Goal: Information Seeking & Learning: Learn about a topic

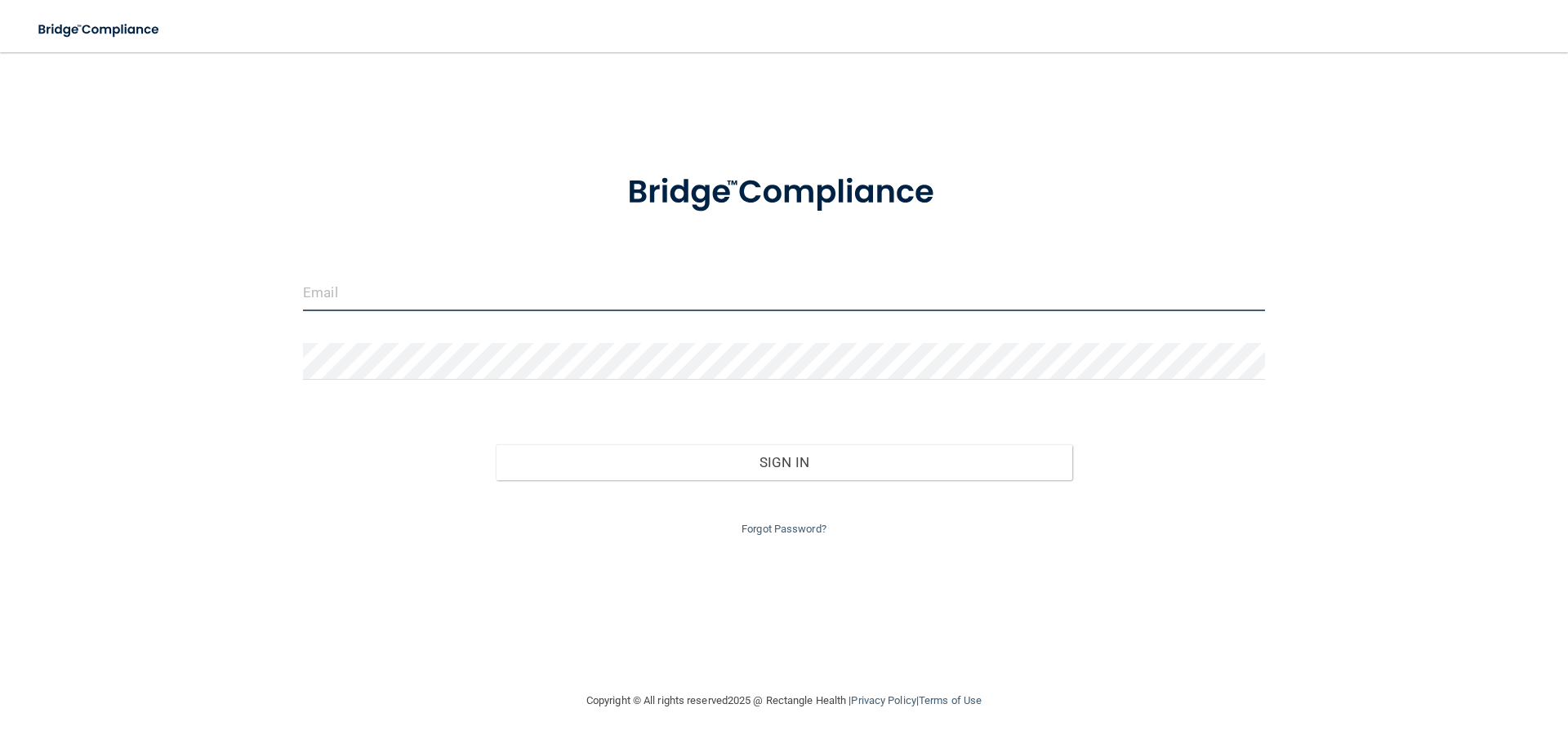
click at [456, 289] on input "email" at bounding box center [784, 293] width 962 height 37
type input "[PERSON_NAME][EMAIL_ADDRESS][PERSON_NAME][DOMAIN_NAME]"
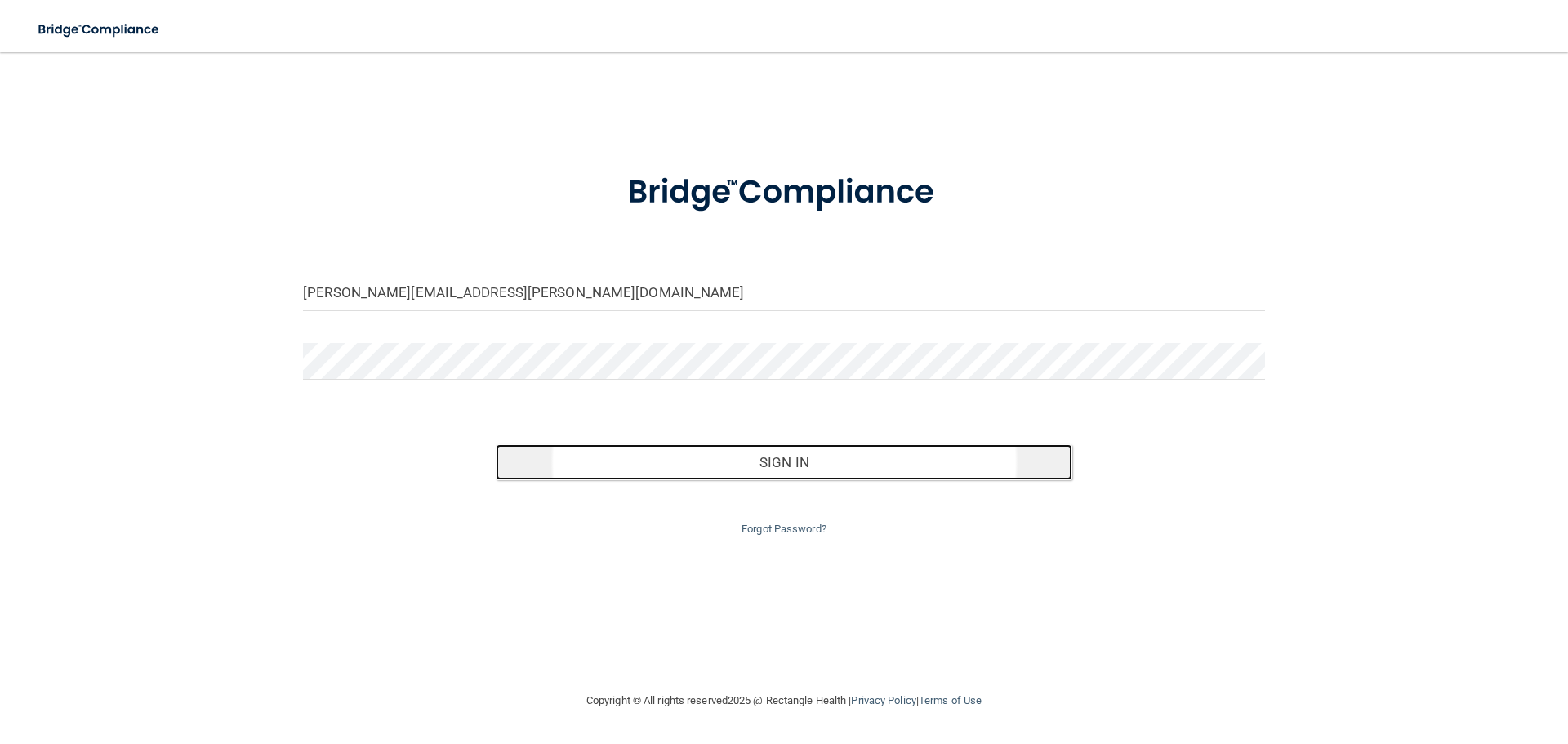
click at [610, 454] on button "Sign In" at bounding box center [784, 462] width 578 height 36
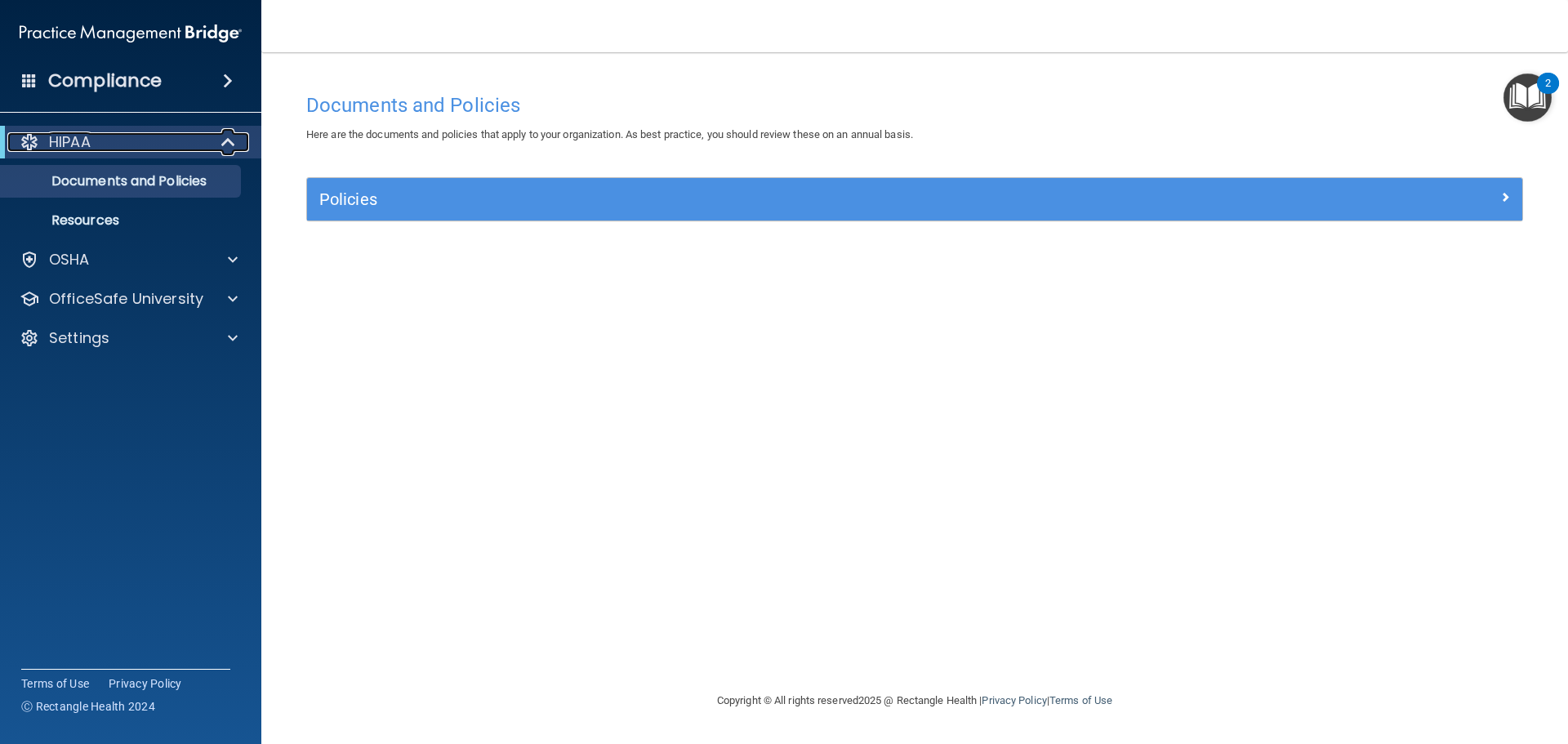
click at [73, 149] on p "HIPAA" at bounding box center [69, 142] width 42 height 19
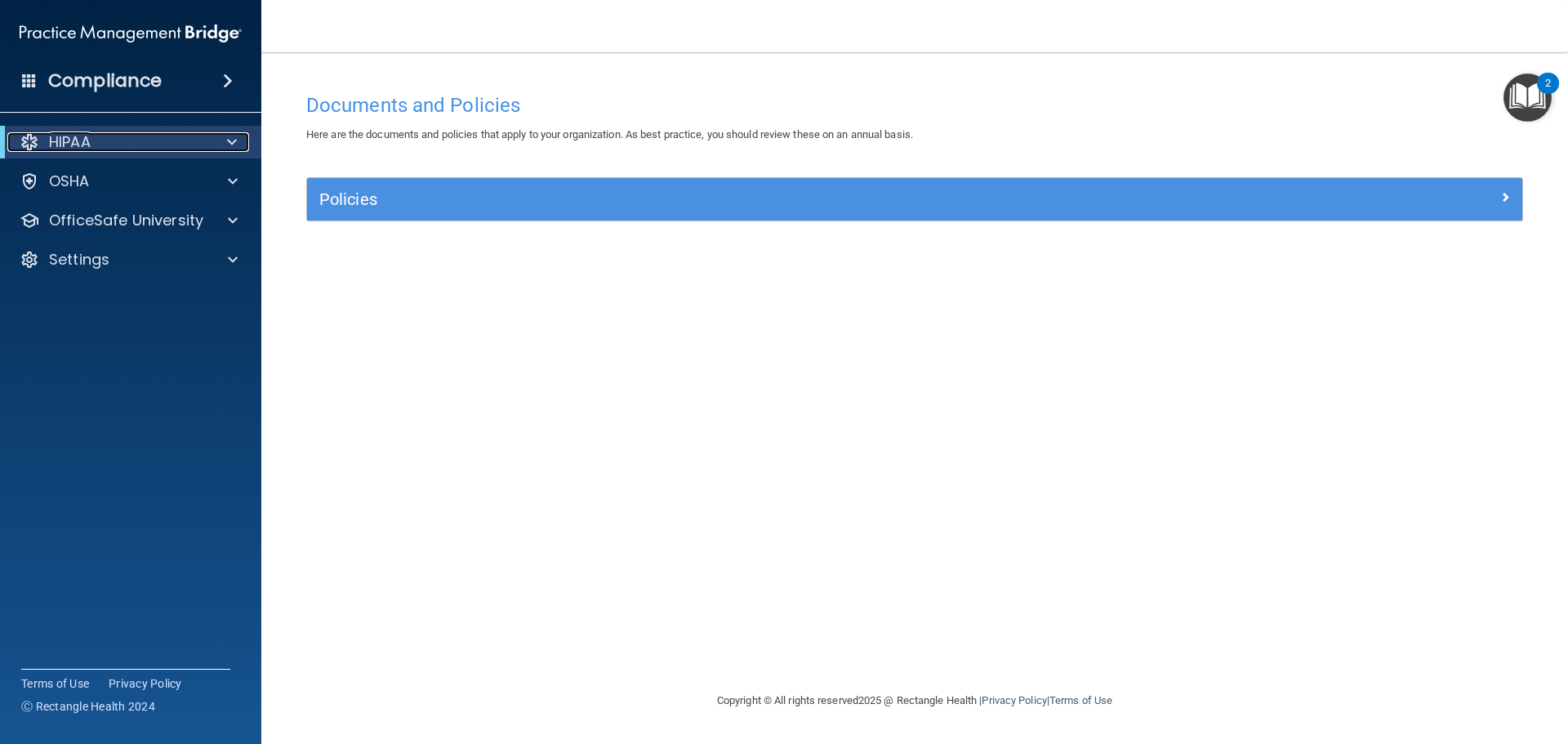
click at [101, 146] on div "HIPAA" at bounding box center [108, 142] width 202 height 19
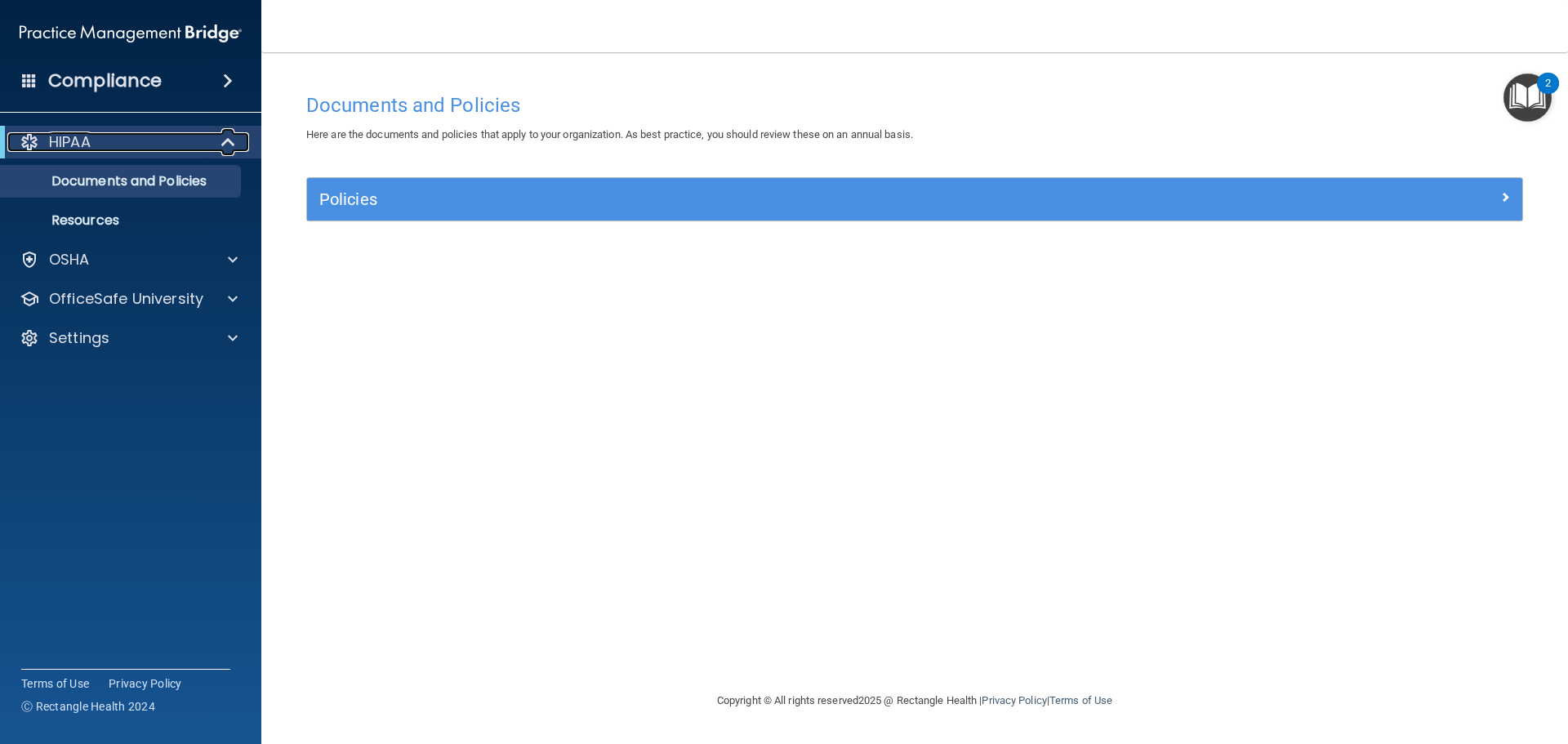
click at [102, 146] on div "HIPAA" at bounding box center [108, 142] width 202 height 19
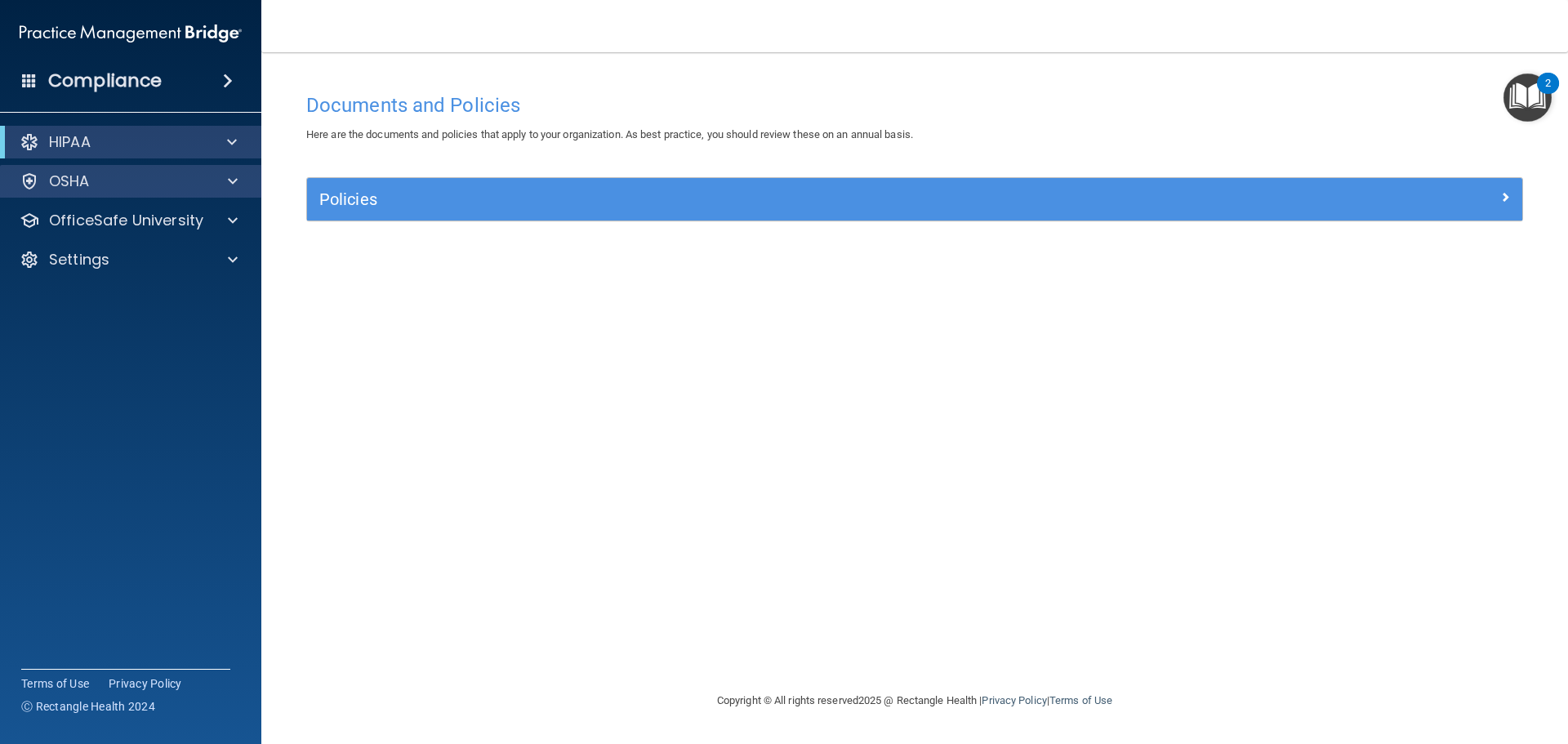
click at [116, 194] on div "OSHA" at bounding box center [131, 181] width 262 height 33
click at [179, 181] on div "OSHA" at bounding box center [109, 181] width 203 height 19
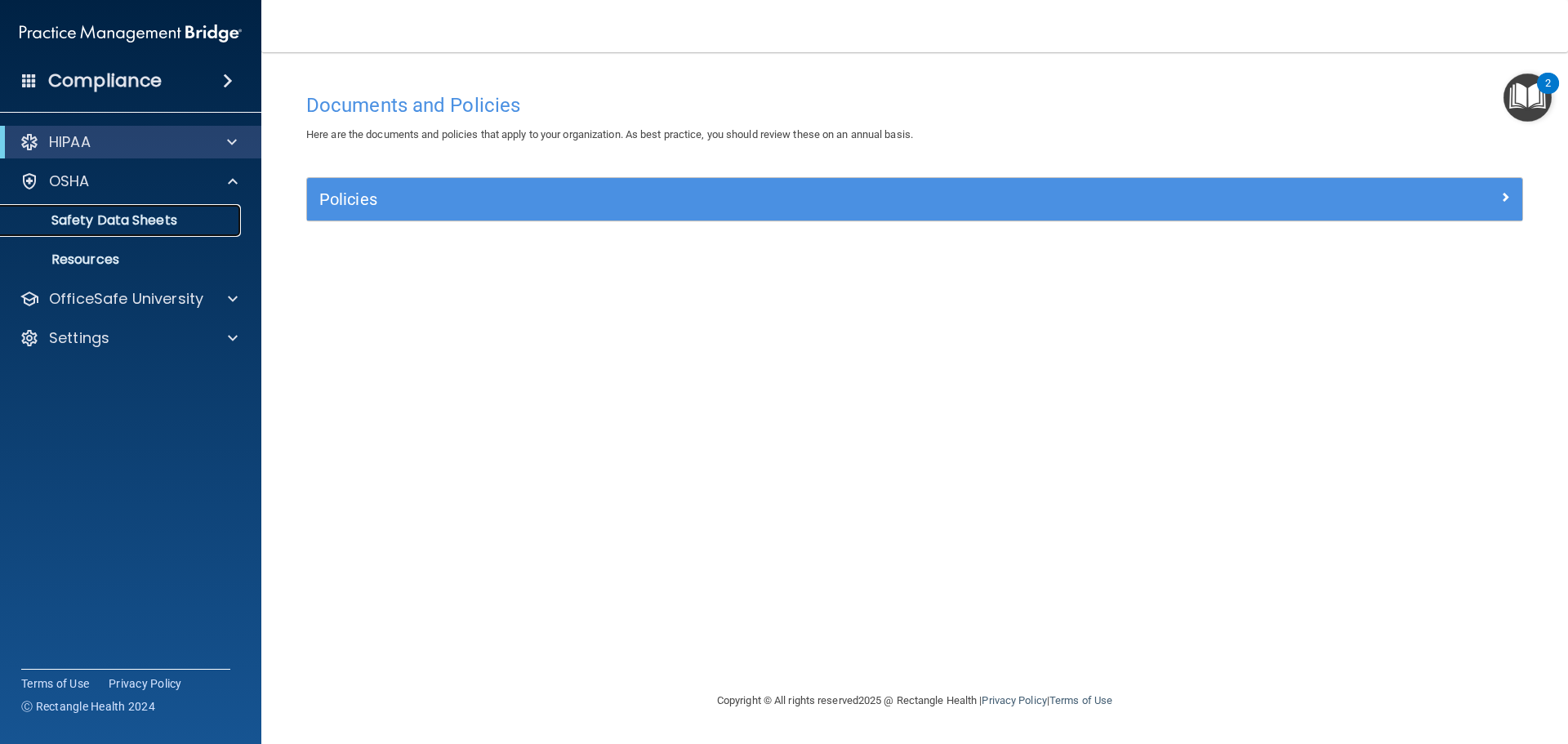
click at [205, 216] on p "Safety Data Sheets" at bounding box center [122, 220] width 223 height 17
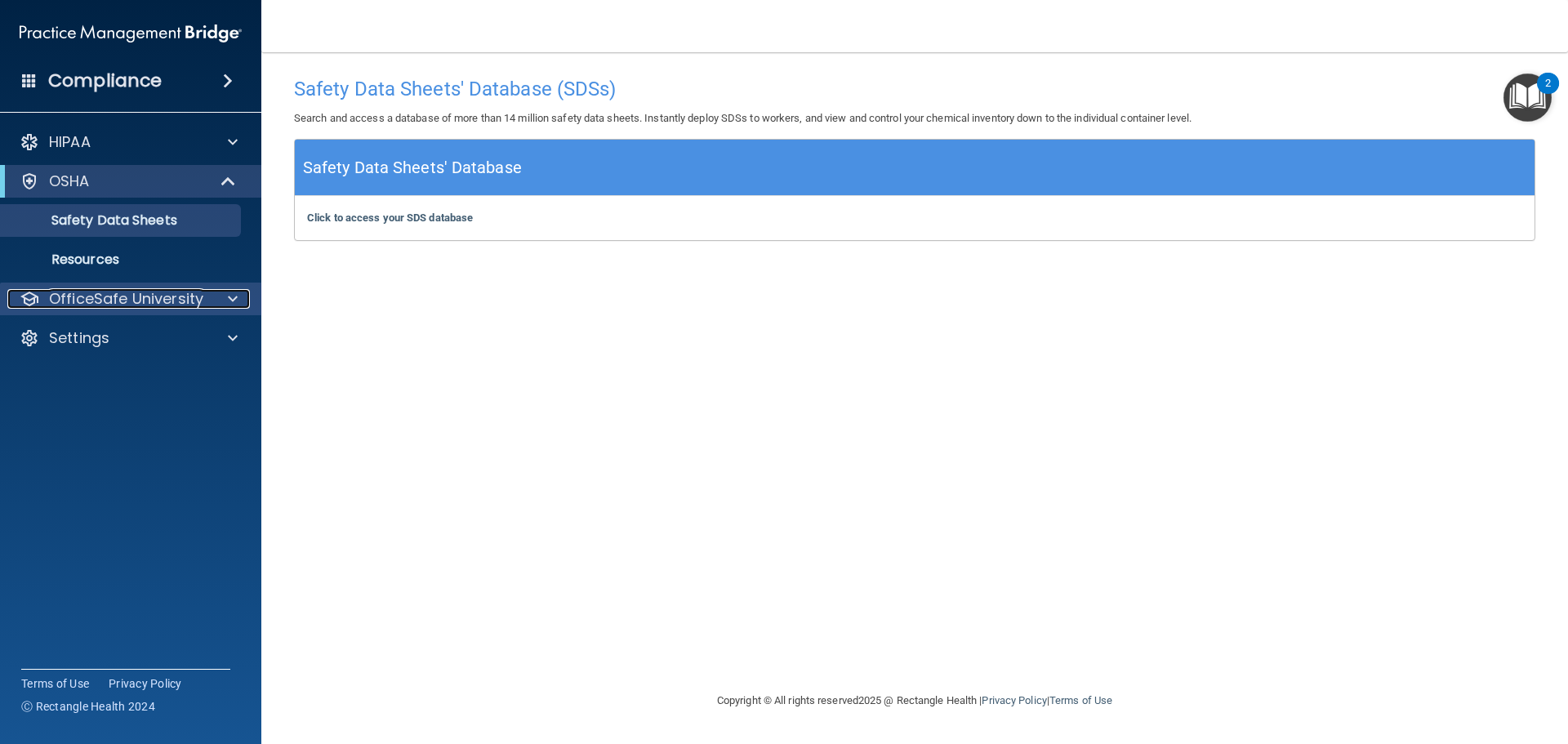
click at [147, 306] on p "OfficeSafe University" at bounding box center [126, 299] width 154 height 19
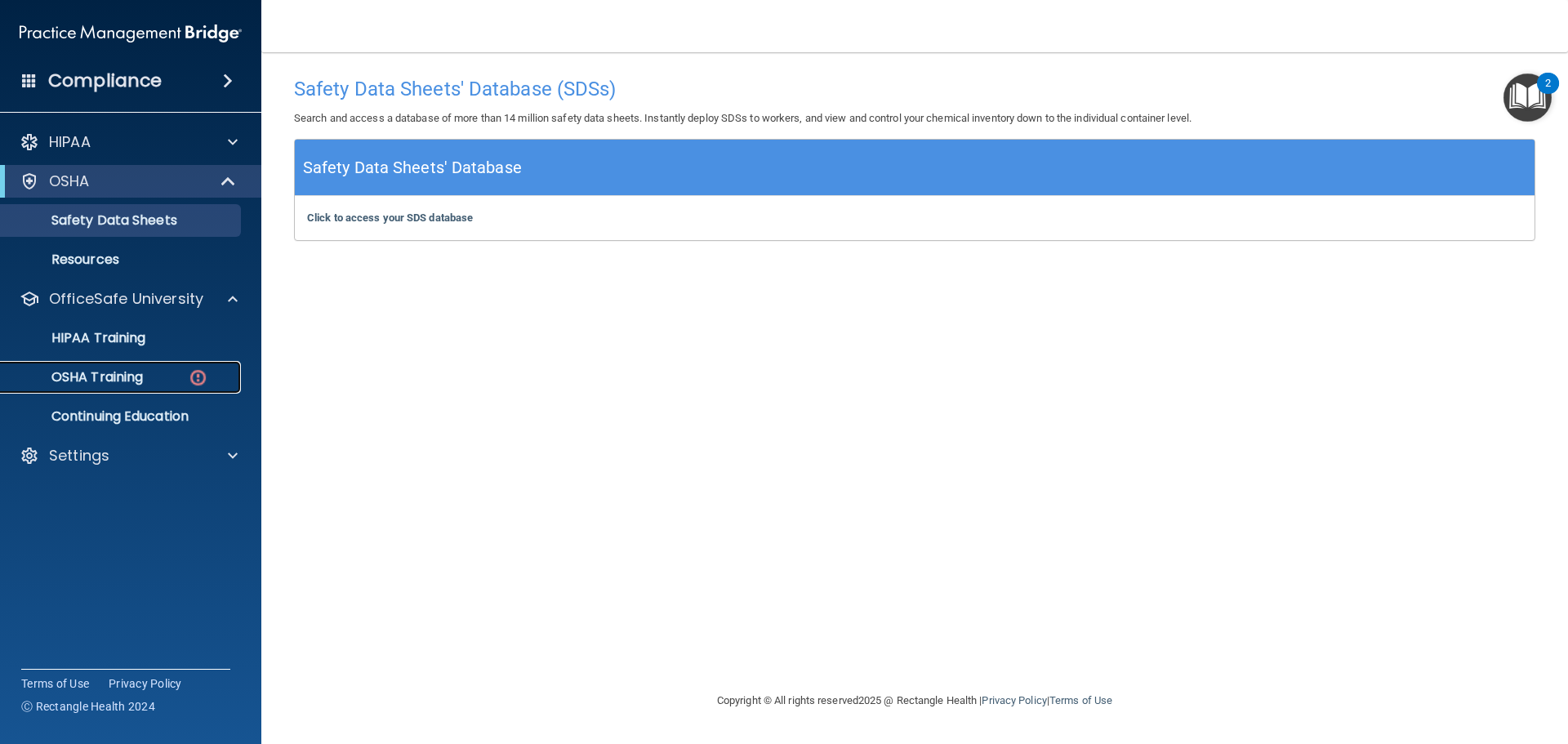
click at [166, 374] on div "OSHA Training" at bounding box center [122, 377] width 223 height 17
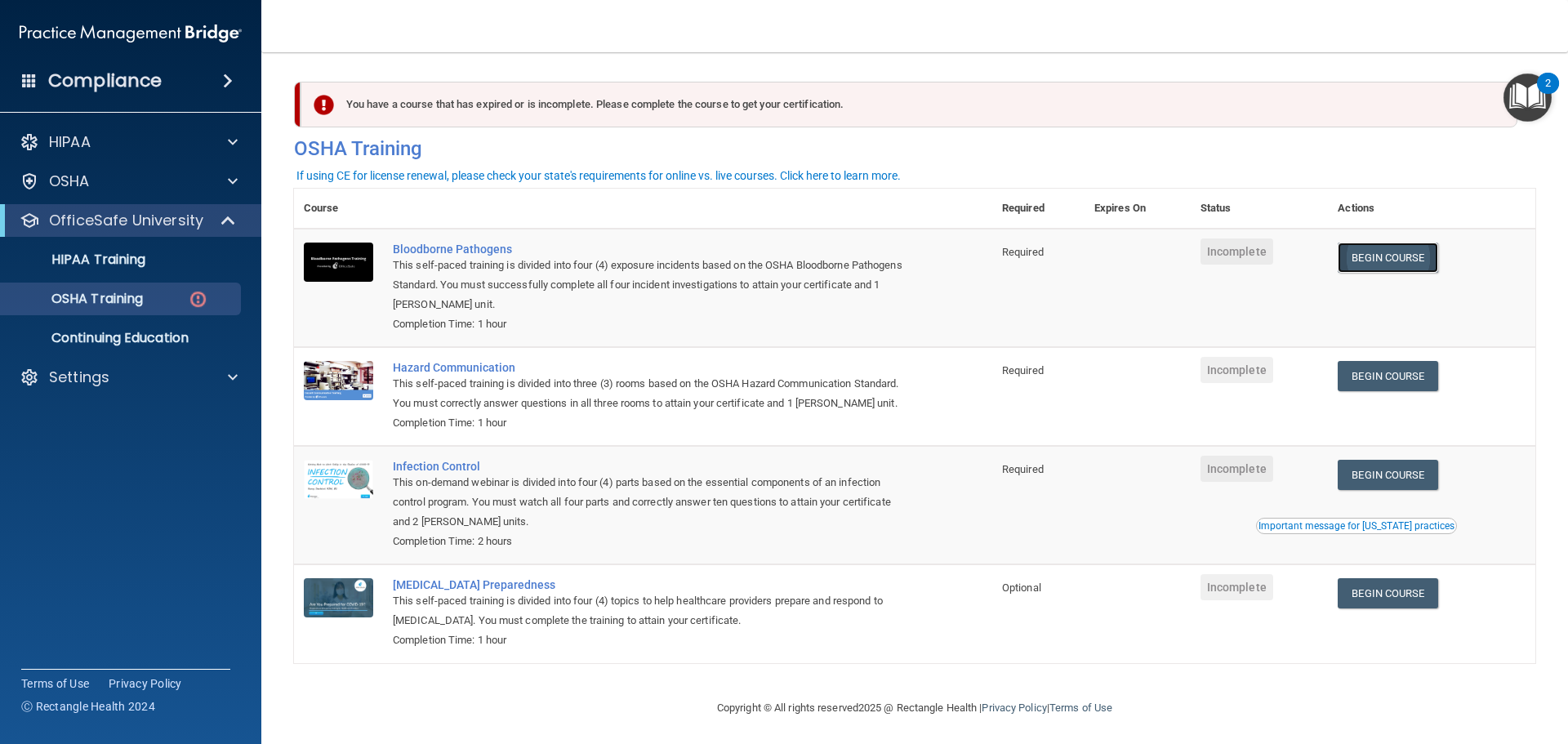
click at [1381, 258] on link "Begin Course" at bounding box center [1387, 257] width 99 height 30
click at [873, 432] on div "Completion Time: 1 hour" at bounding box center [652, 423] width 518 height 19
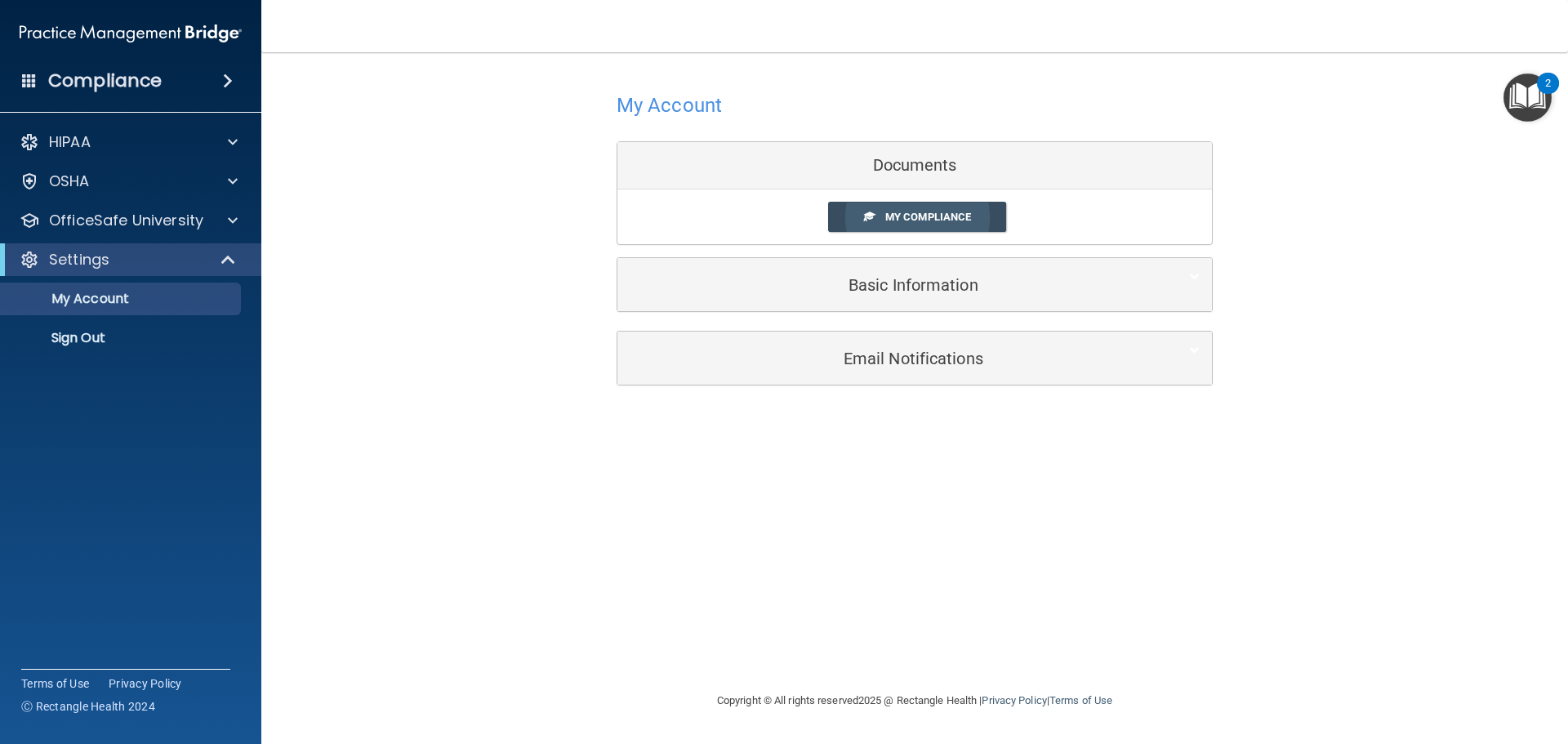
click at [985, 215] on link "My Compliance" at bounding box center [917, 216] width 179 height 30
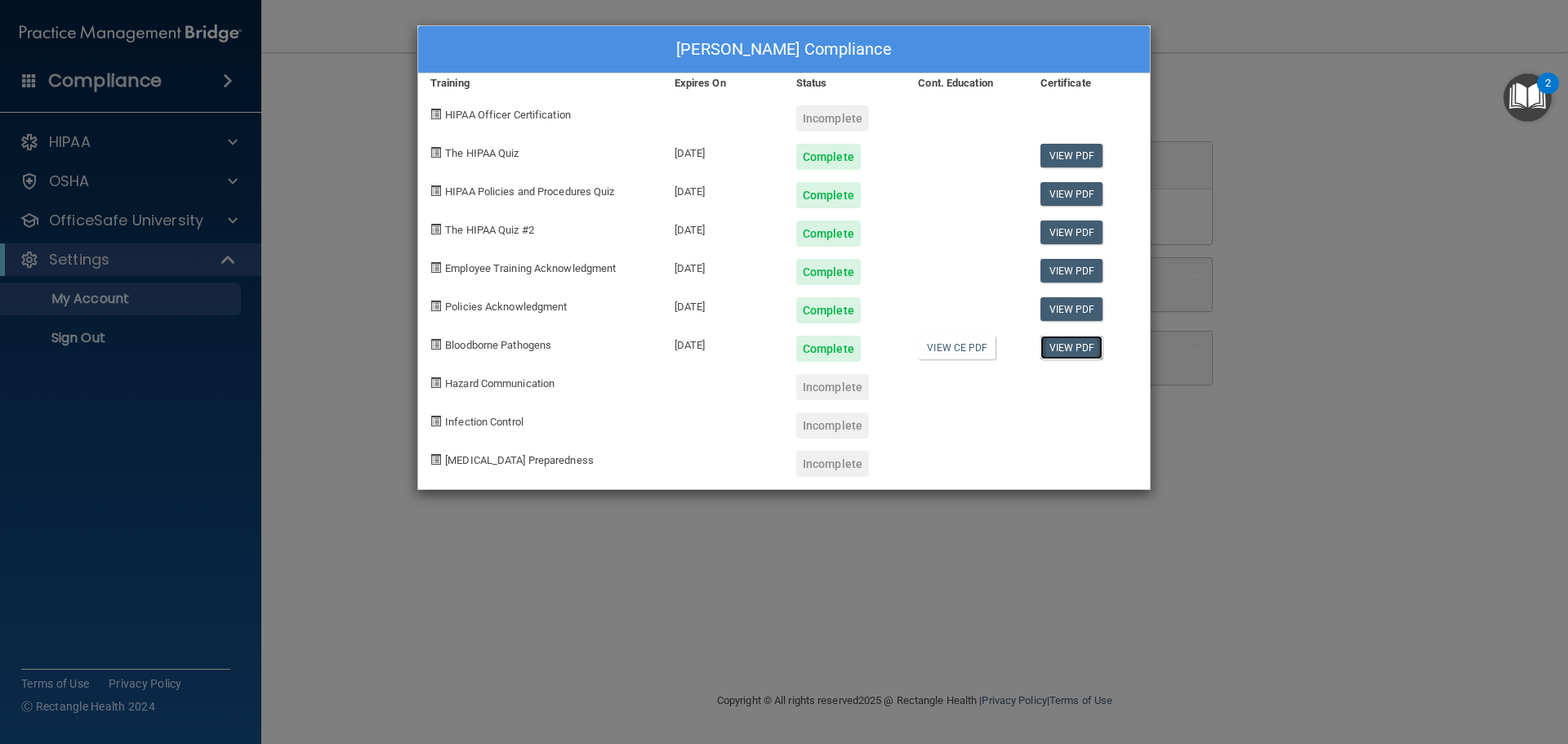
click at [1084, 353] on link "View PDF" at bounding box center [1071, 348] width 63 height 23
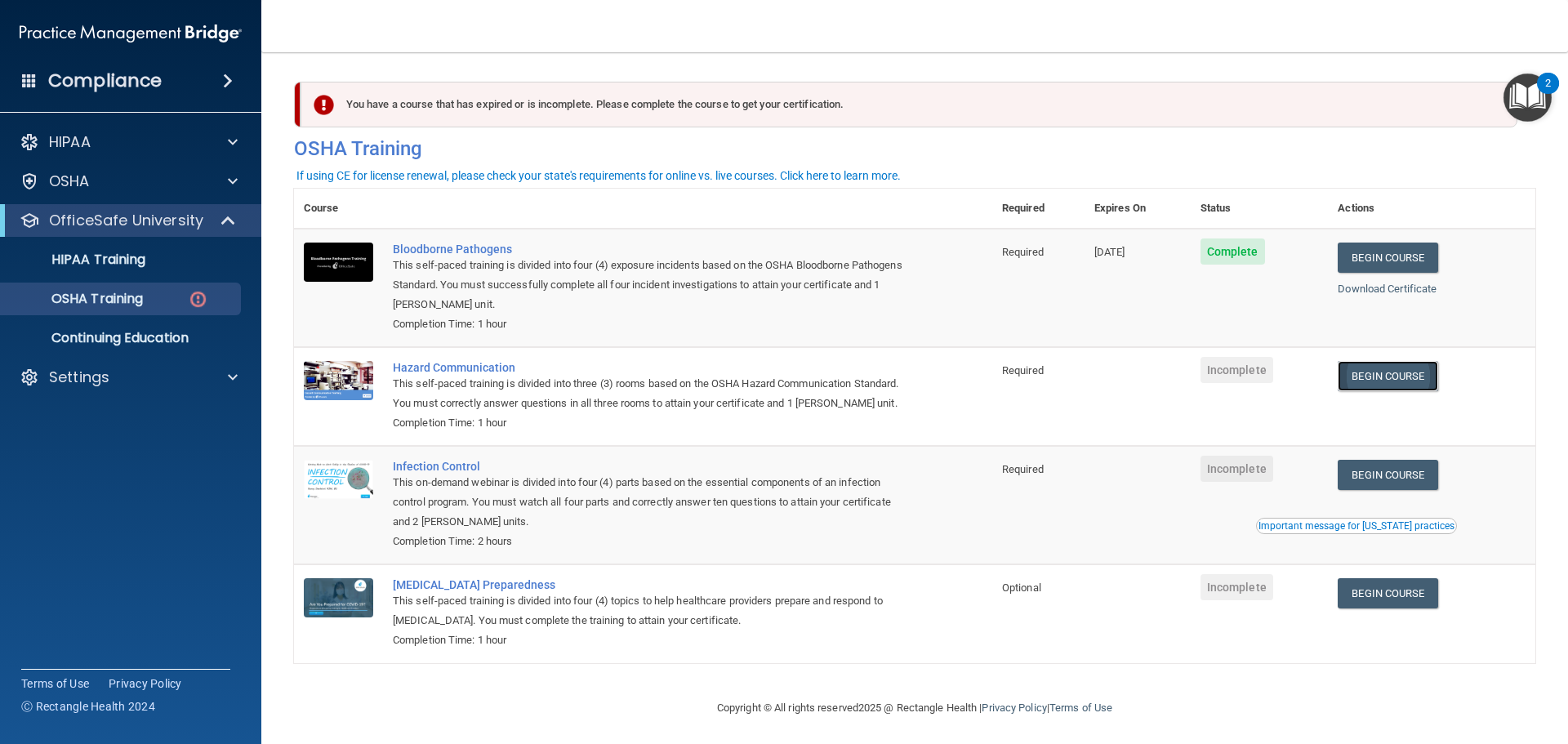
click at [1400, 384] on link "Begin Course" at bounding box center [1387, 376] width 99 height 30
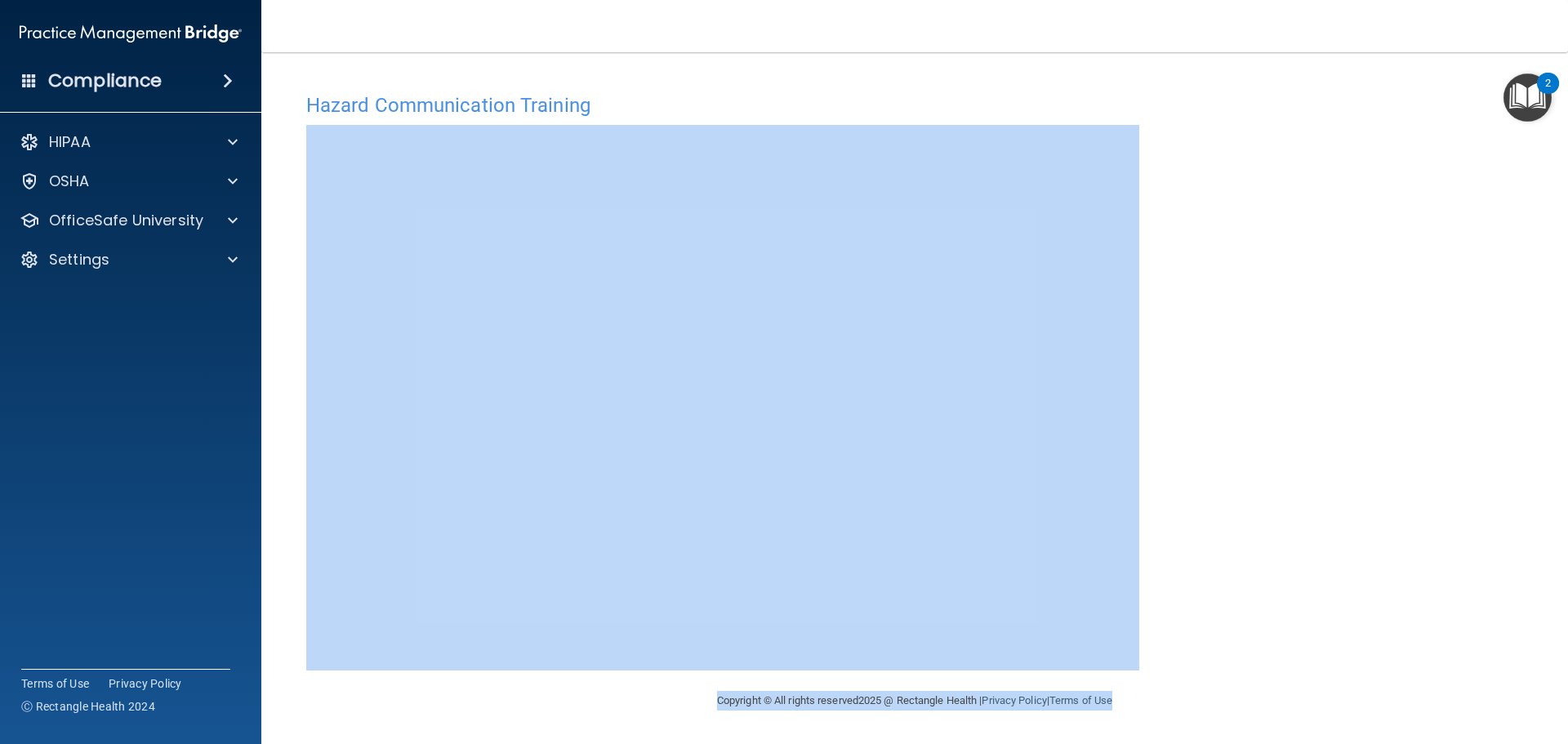
click at [1317, 528] on div "Hazard Communication Training This course doesn’t expire until . Are you sure y…" at bounding box center [915, 388] width 1241 height 606
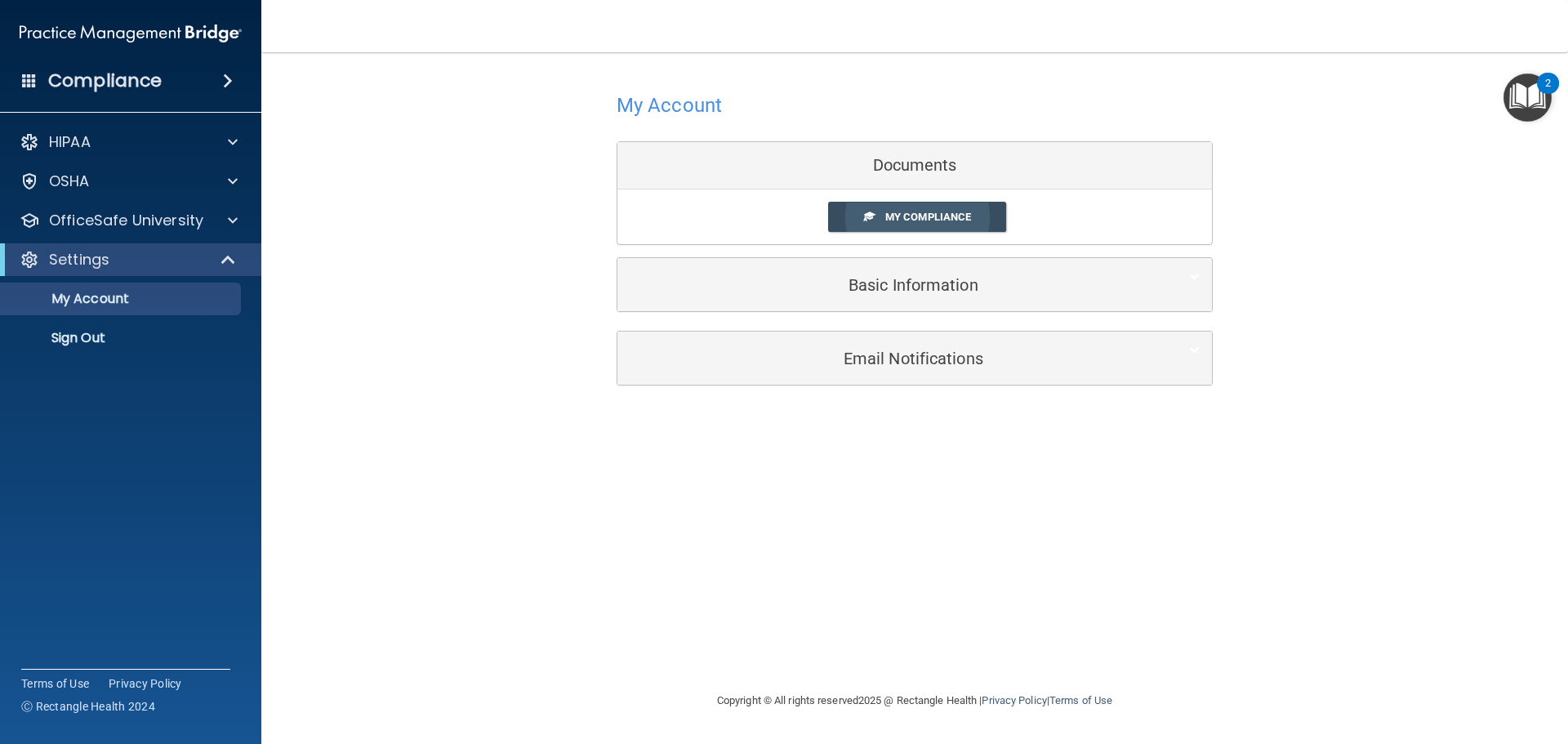
click at [975, 221] on link "My Compliance" at bounding box center [917, 216] width 179 height 30
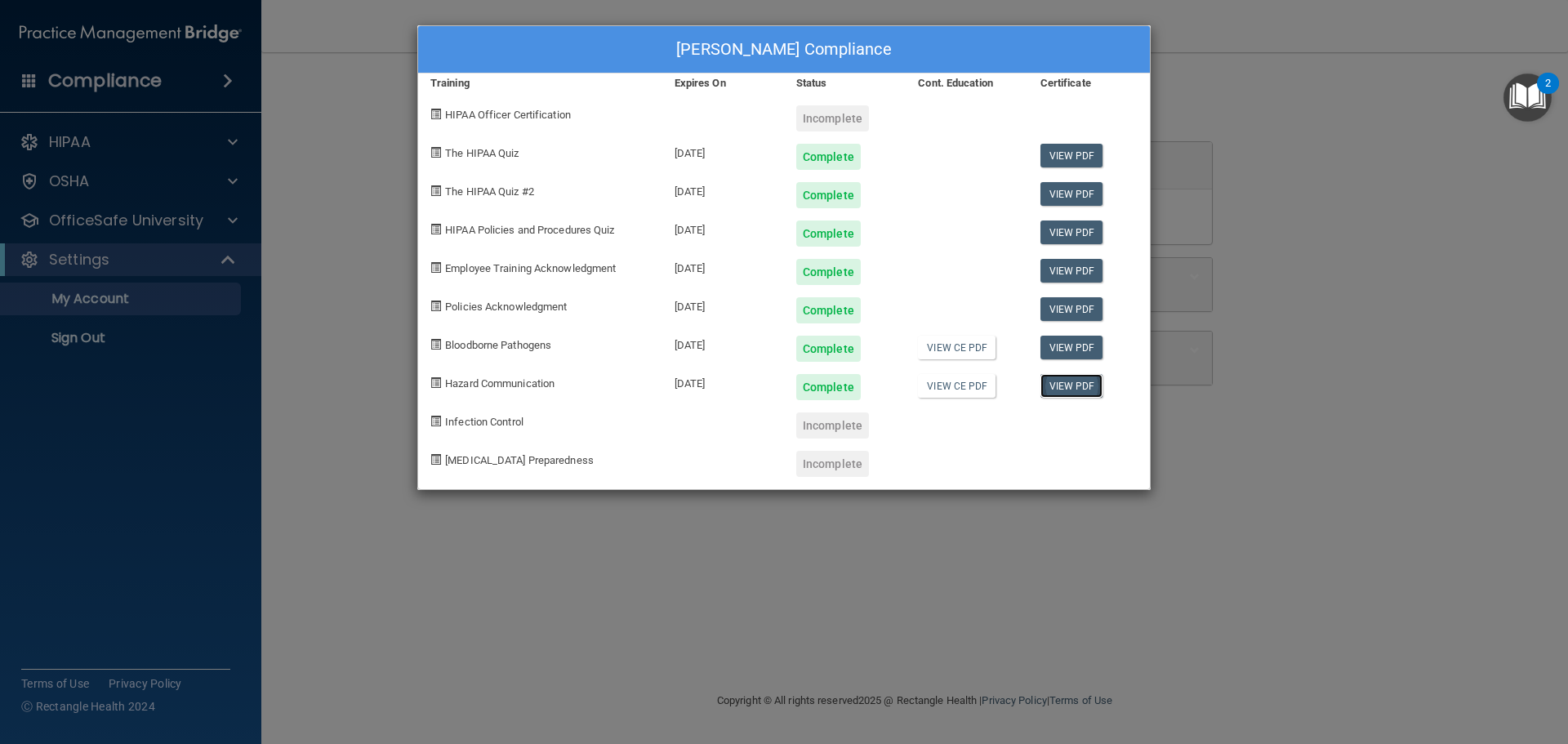
click at [1079, 381] on link "View PDF" at bounding box center [1071, 386] width 63 height 23
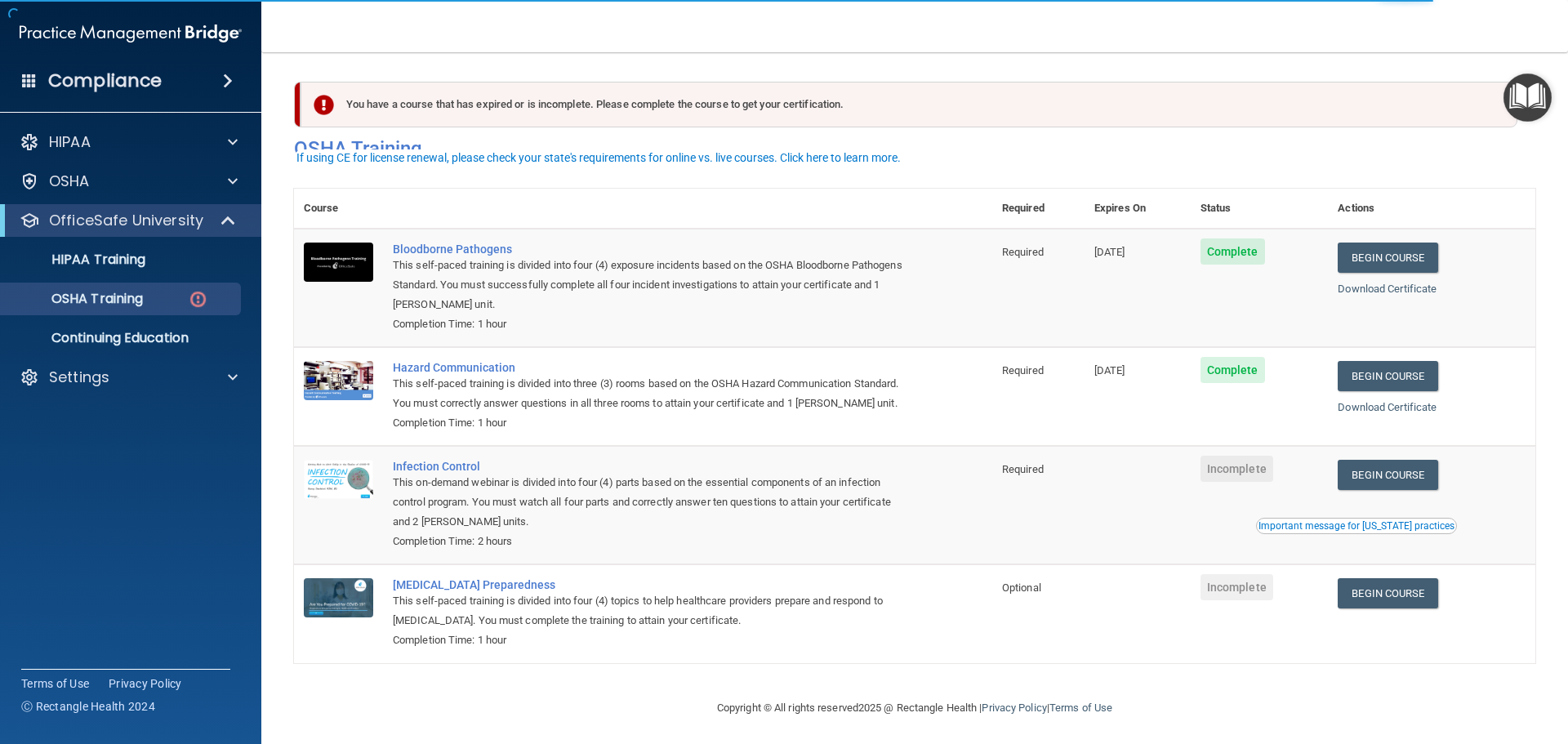
scroll to position [27, 0]
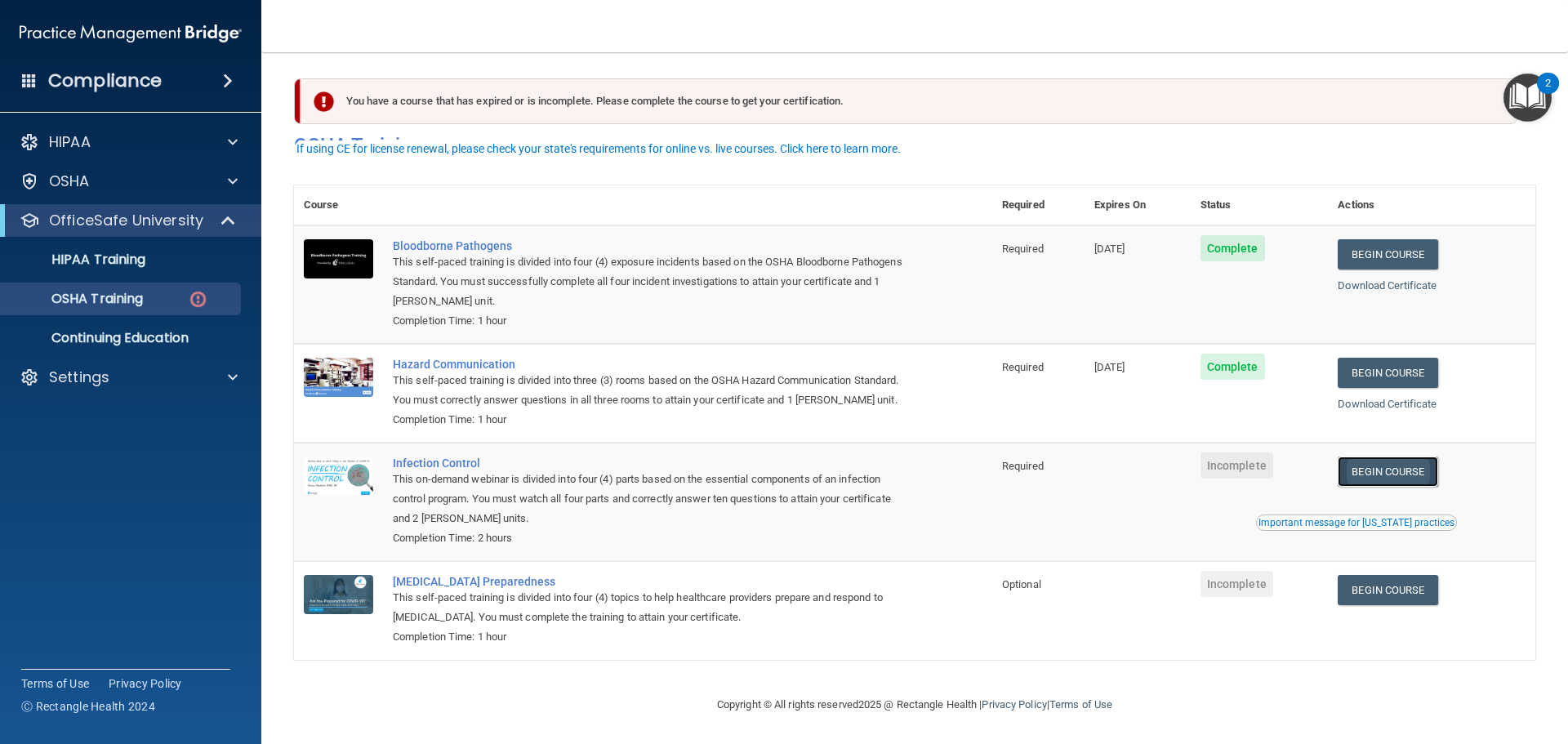
click at [1353, 483] on link "Begin Course" at bounding box center [1387, 471] width 99 height 30
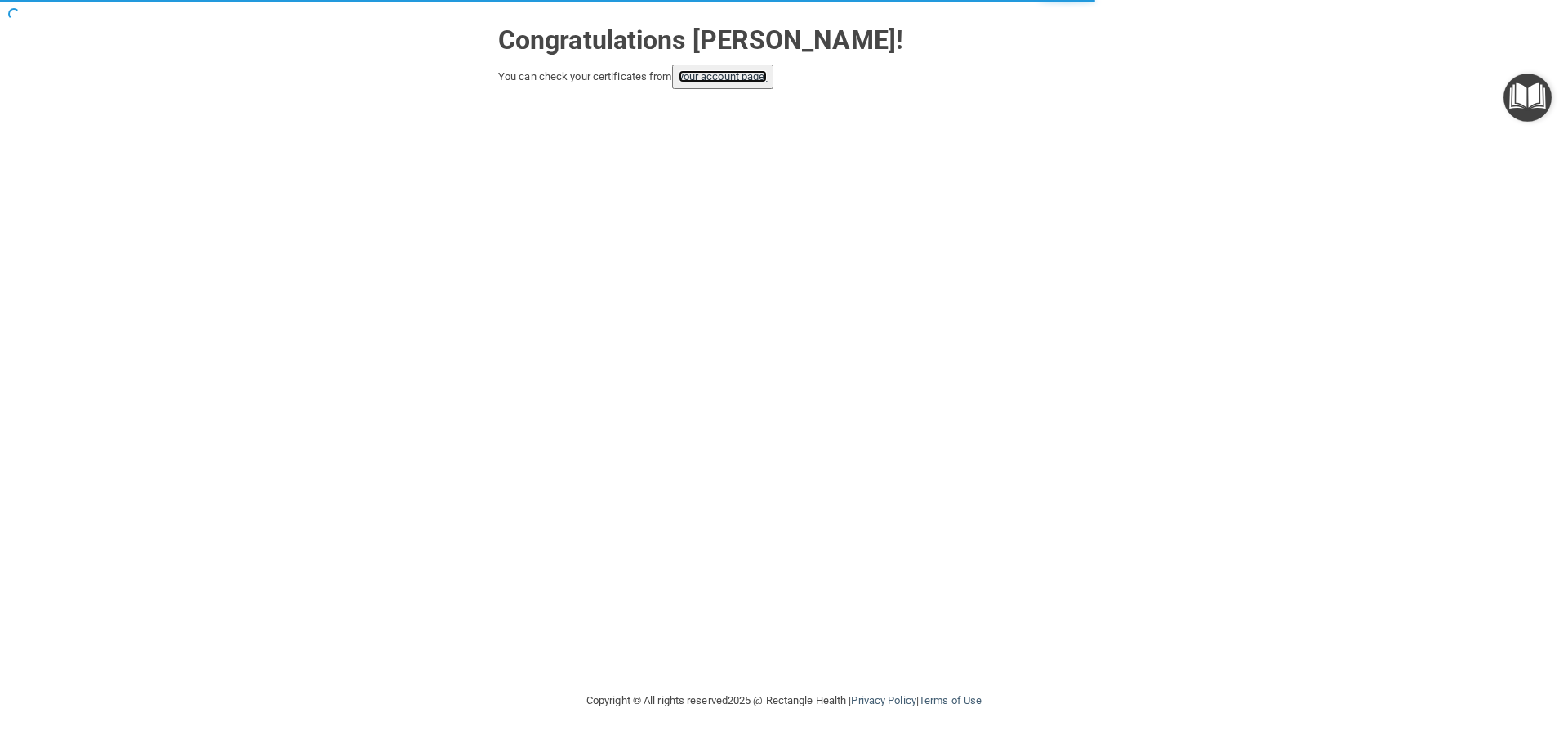
click at [733, 73] on link "your account page!" at bounding box center [723, 76] width 89 height 13
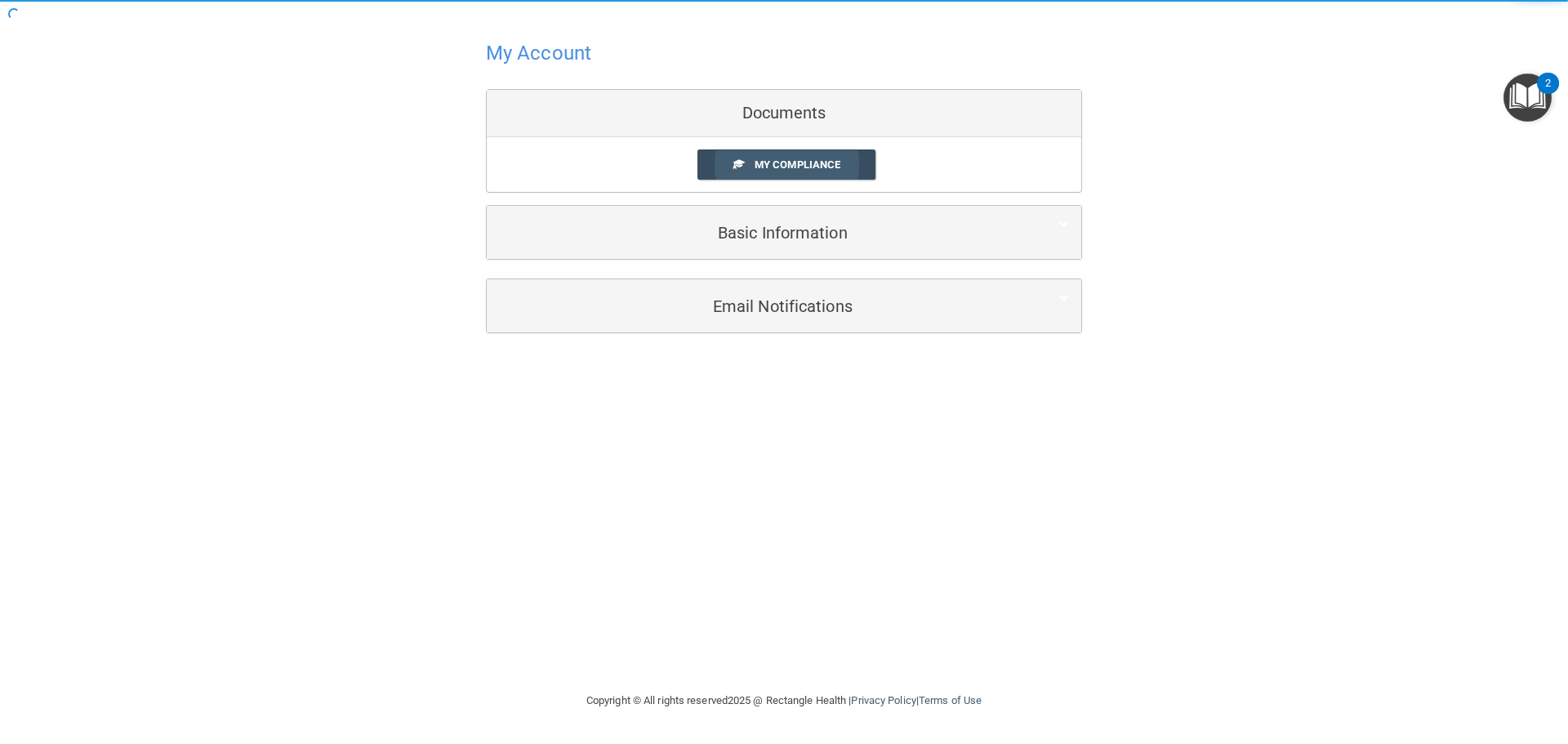
click at [797, 170] on span "My Compliance" at bounding box center [798, 165] width 86 height 13
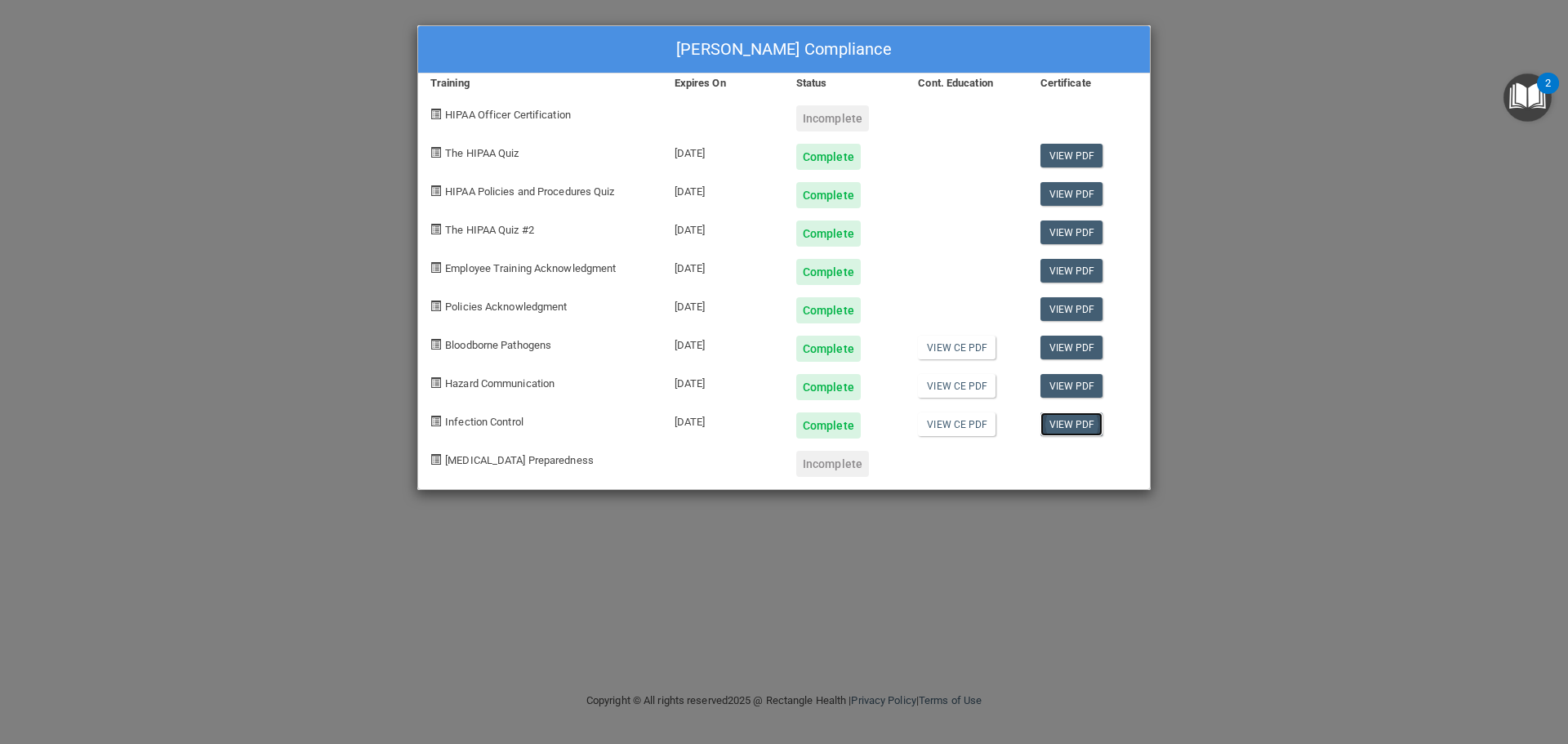
click at [1055, 425] on link "View PDF" at bounding box center [1071, 424] width 63 height 23
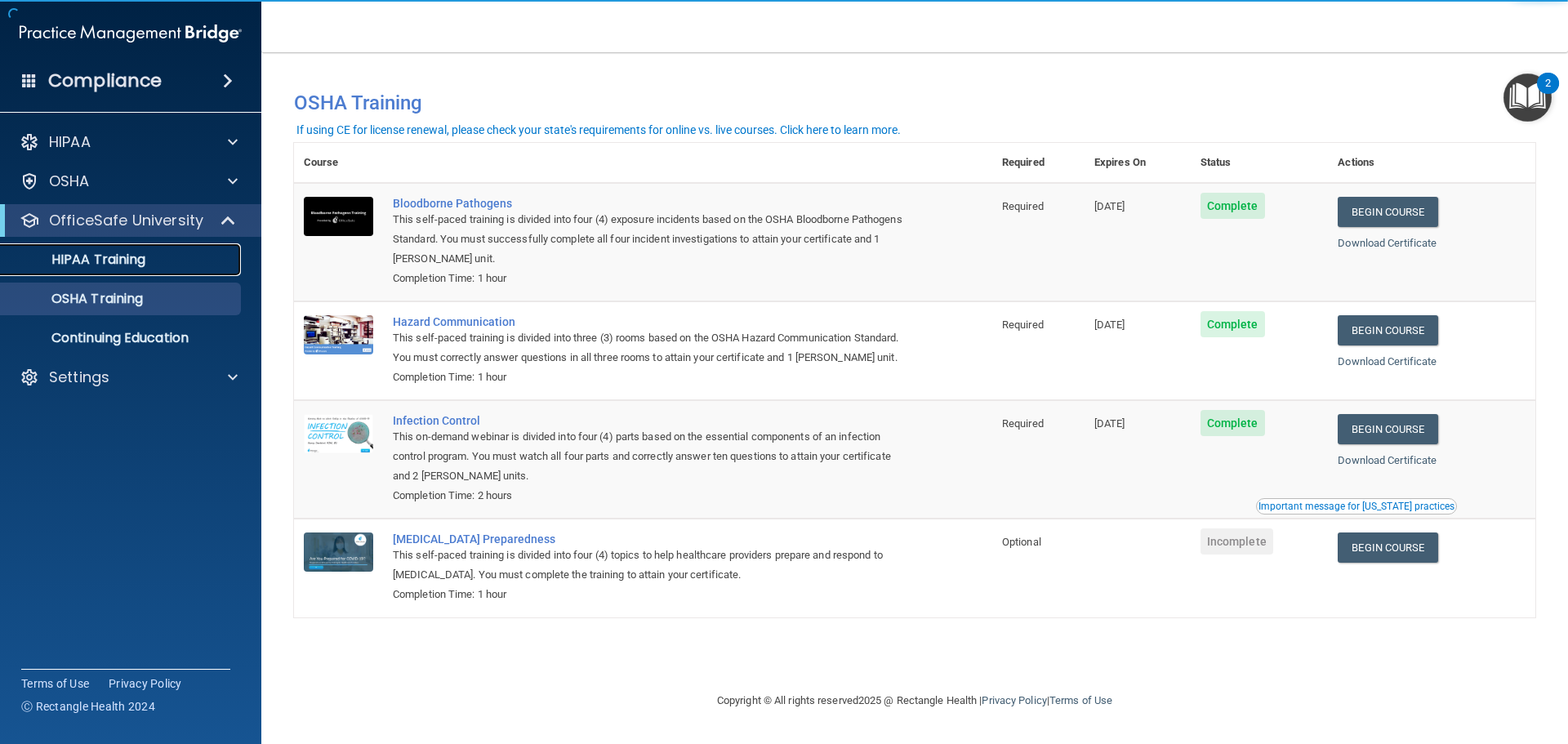
click at [192, 266] on div "HIPAA Training" at bounding box center [122, 259] width 223 height 17
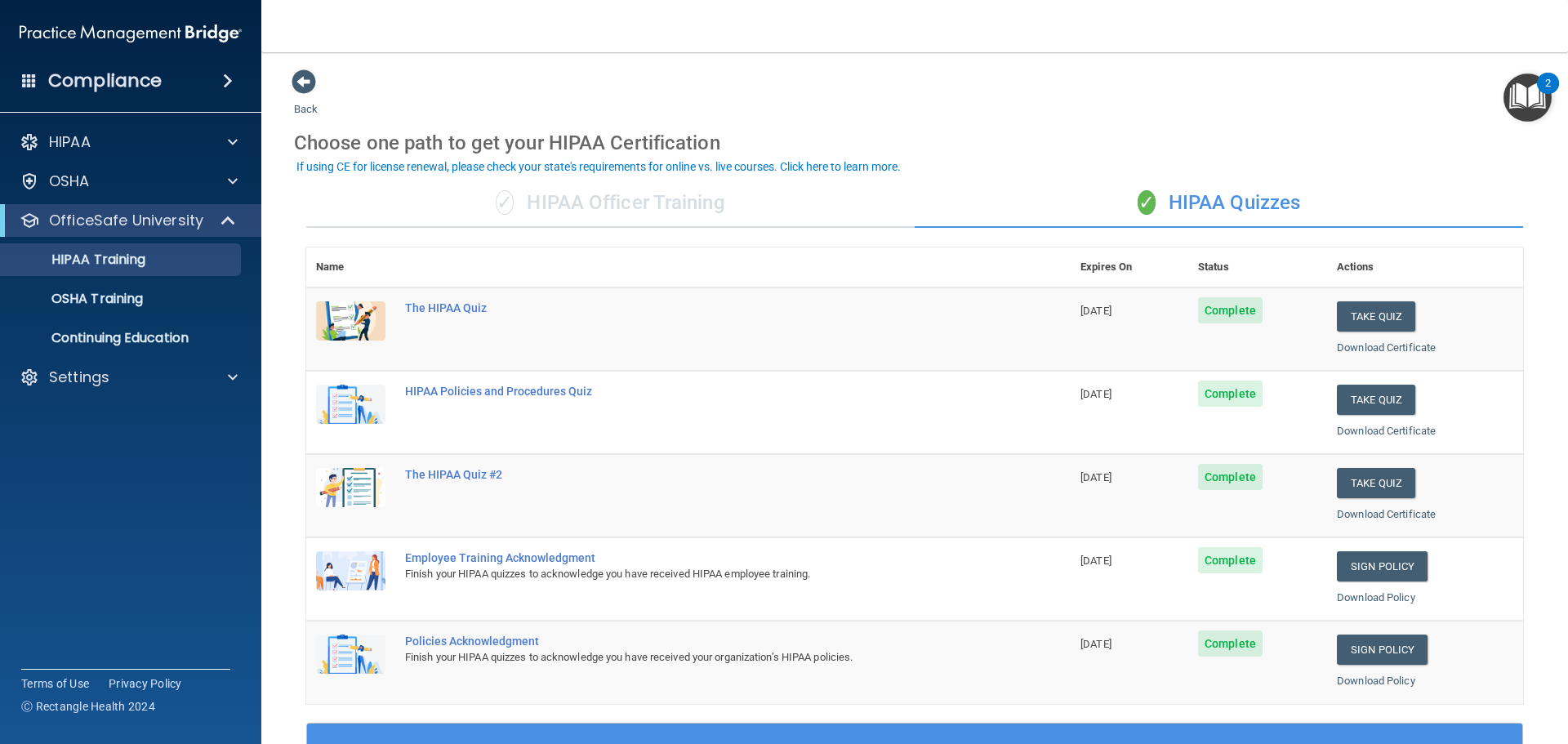
click at [633, 175] on div "✓ HIPAA Officer Training ✓ HIPAA Quizzes Name Expires On Status Actions The HIP…" at bounding box center [915, 665] width 1241 height 998
click at [651, 205] on div "✓ HIPAA Officer Training" at bounding box center [610, 204] width 609 height 49
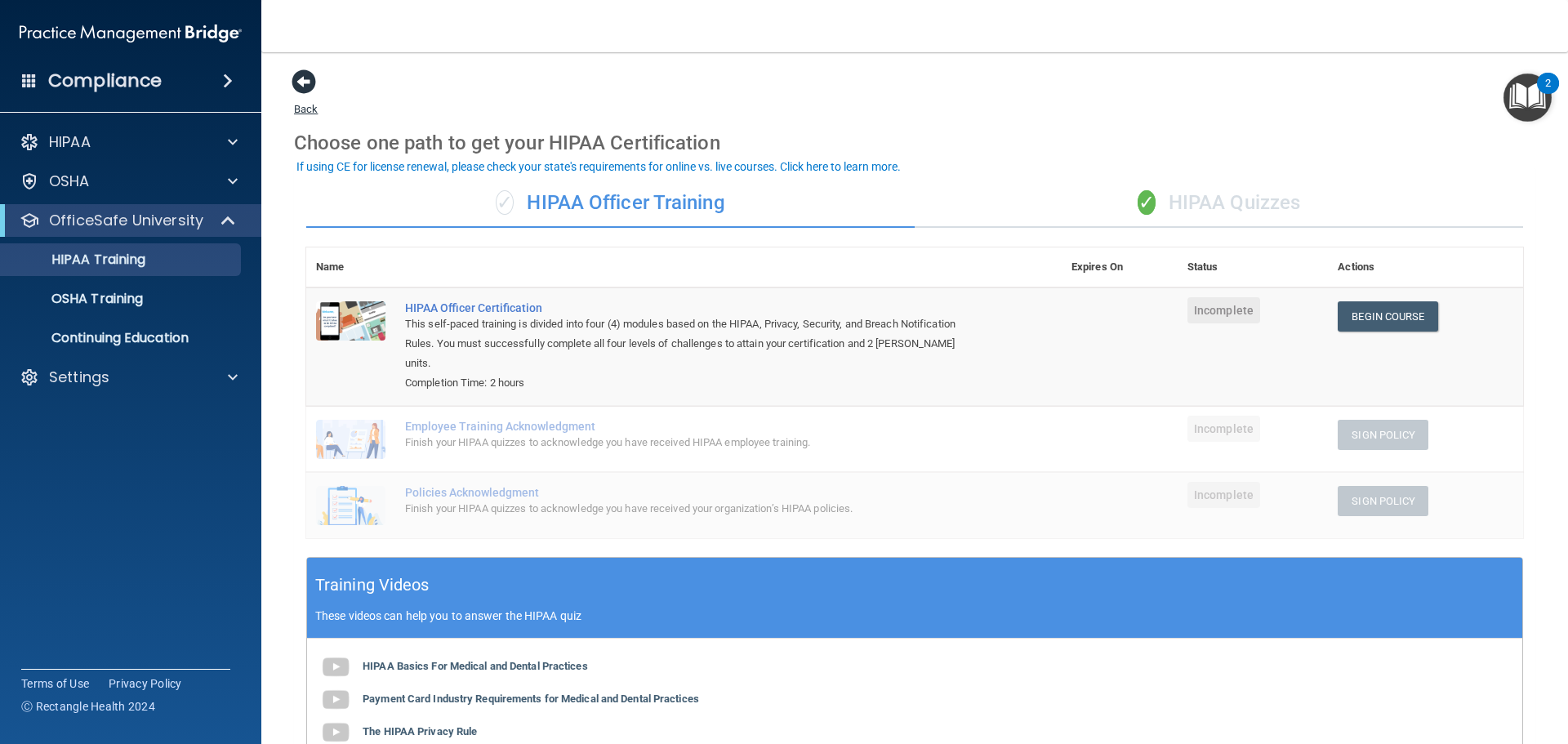
click at [311, 88] on span at bounding box center [303, 81] width 24 height 24
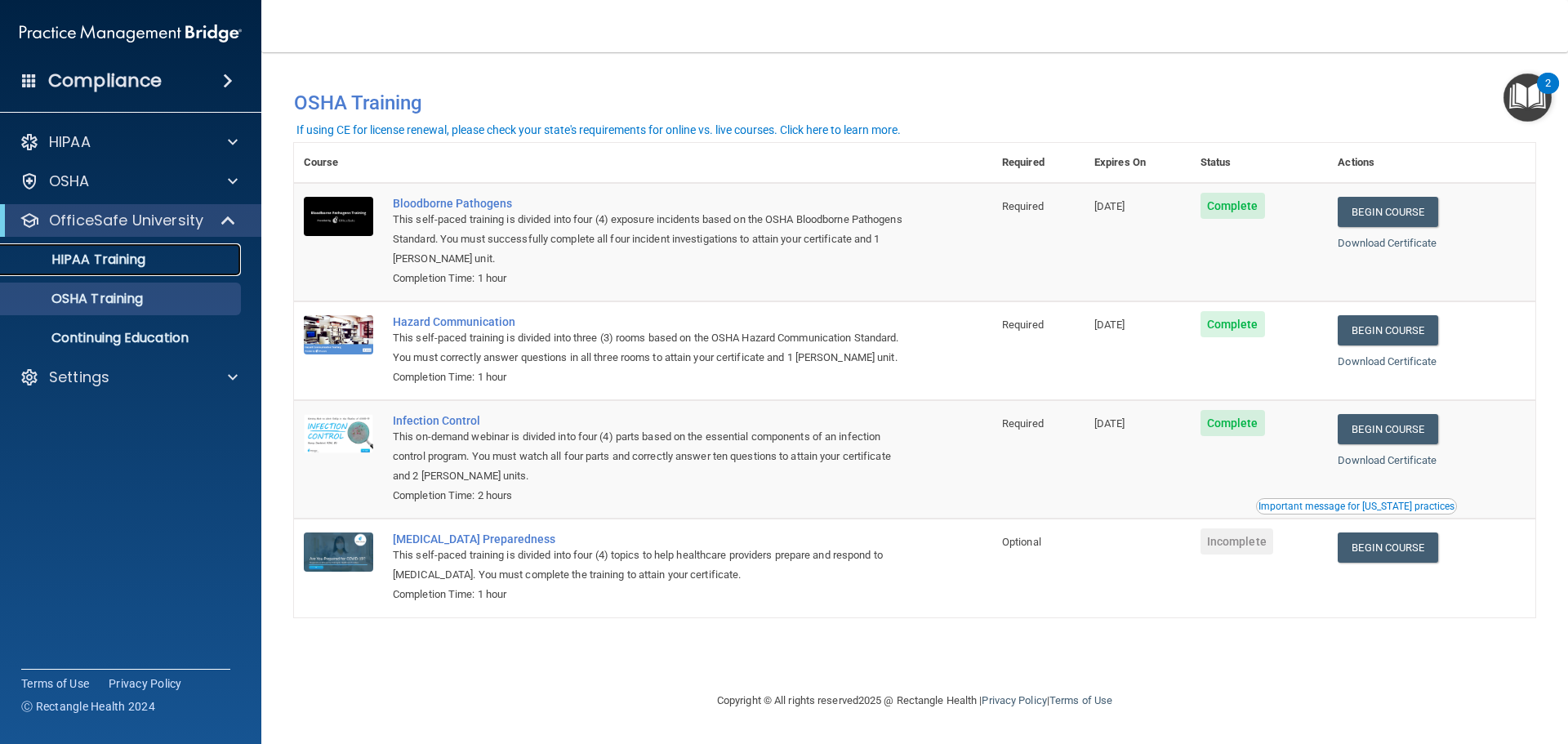
click at [107, 253] on p "HIPAA Training" at bounding box center [78, 259] width 134 height 17
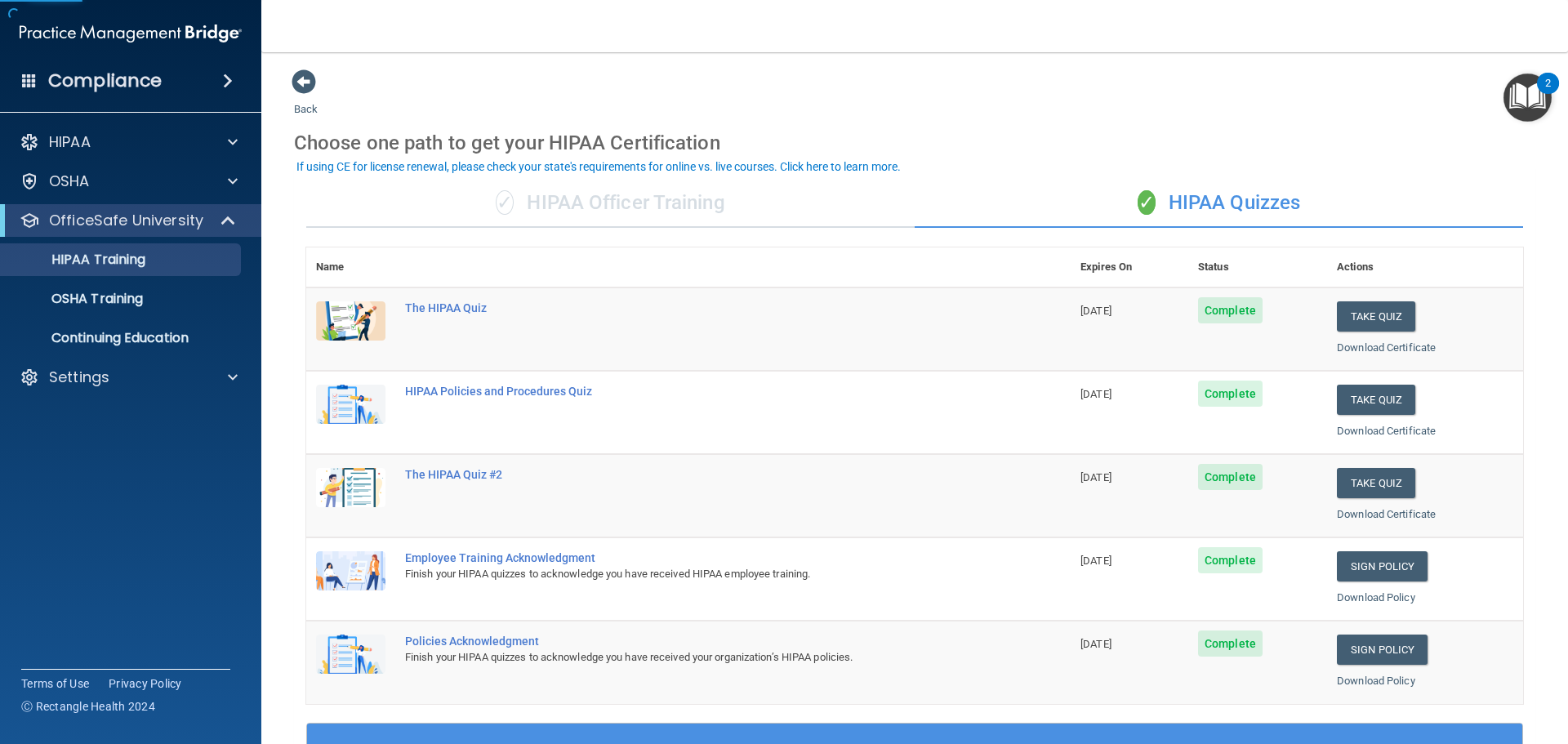
click at [506, 214] on div "✓ HIPAA Officer Training" at bounding box center [610, 204] width 609 height 49
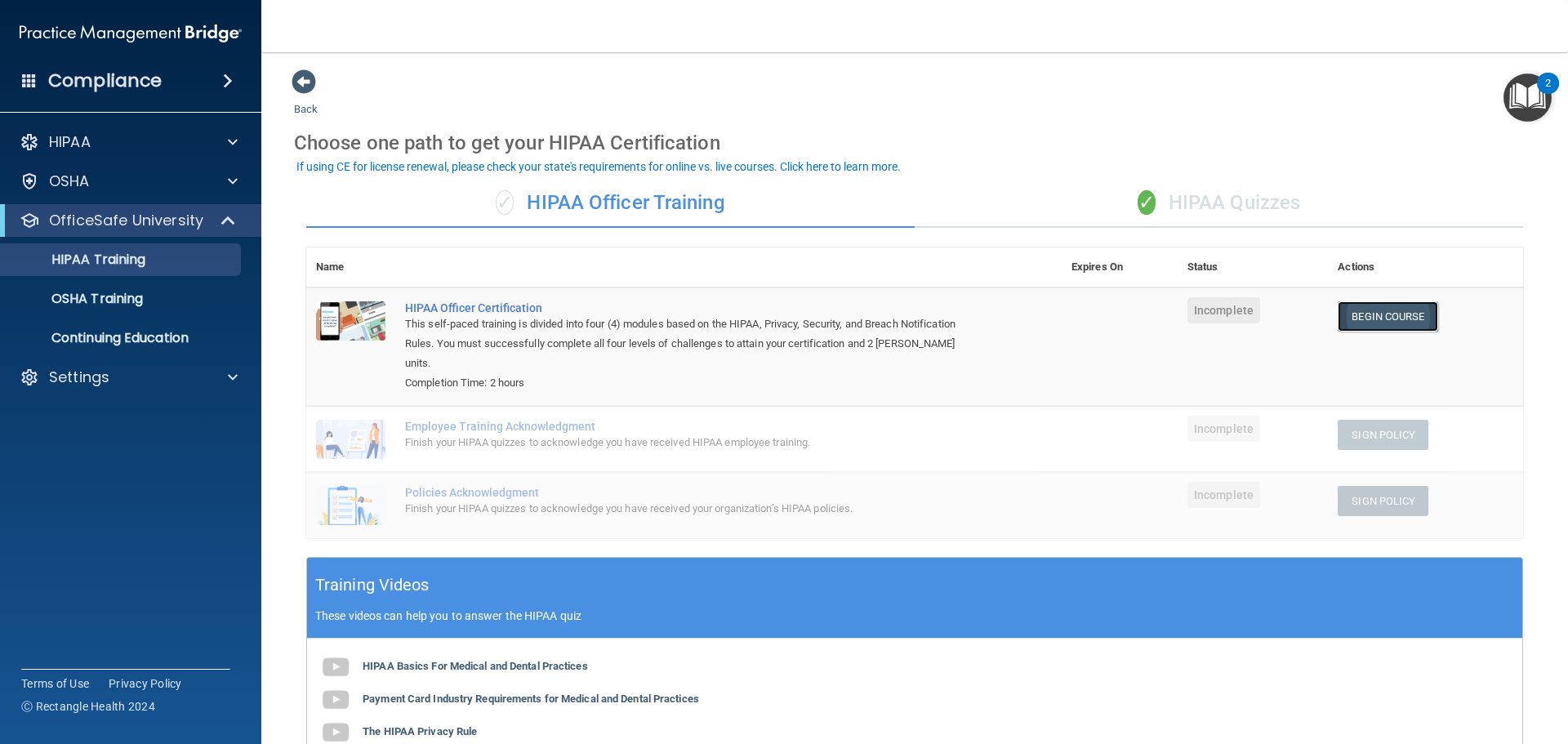
click at [1413, 326] on link "Begin Course" at bounding box center [1387, 316] width 99 height 30
